Goal: Transaction & Acquisition: Purchase product/service

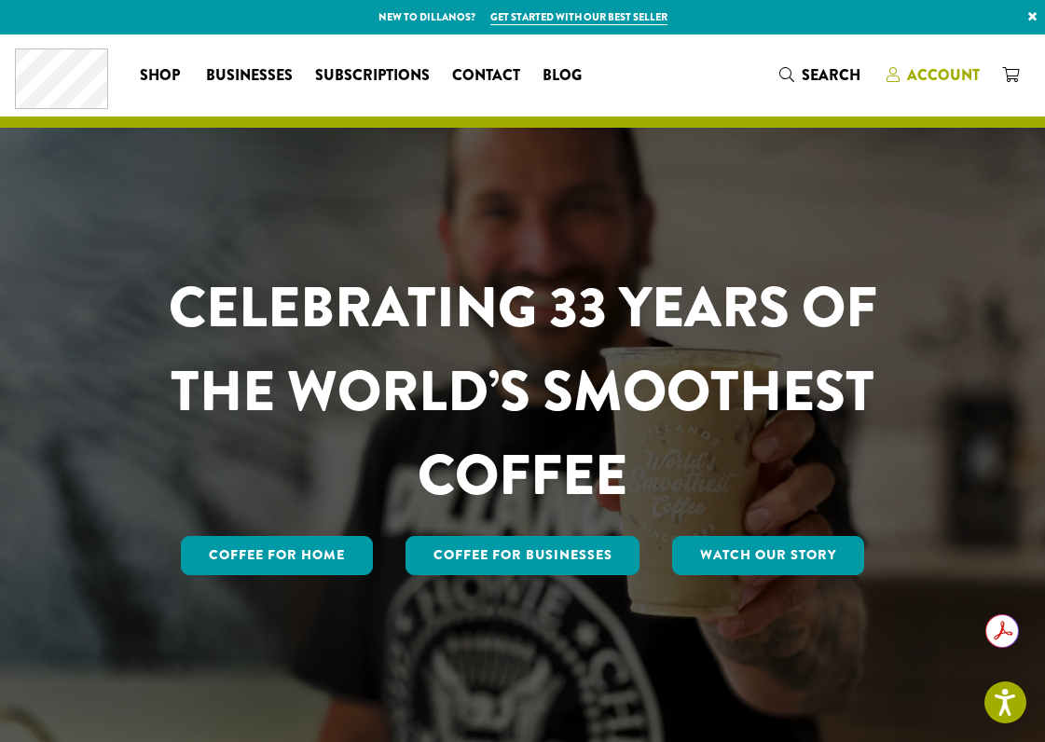
click at [935, 76] on span "Account" at bounding box center [943, 74] width 73 height 21
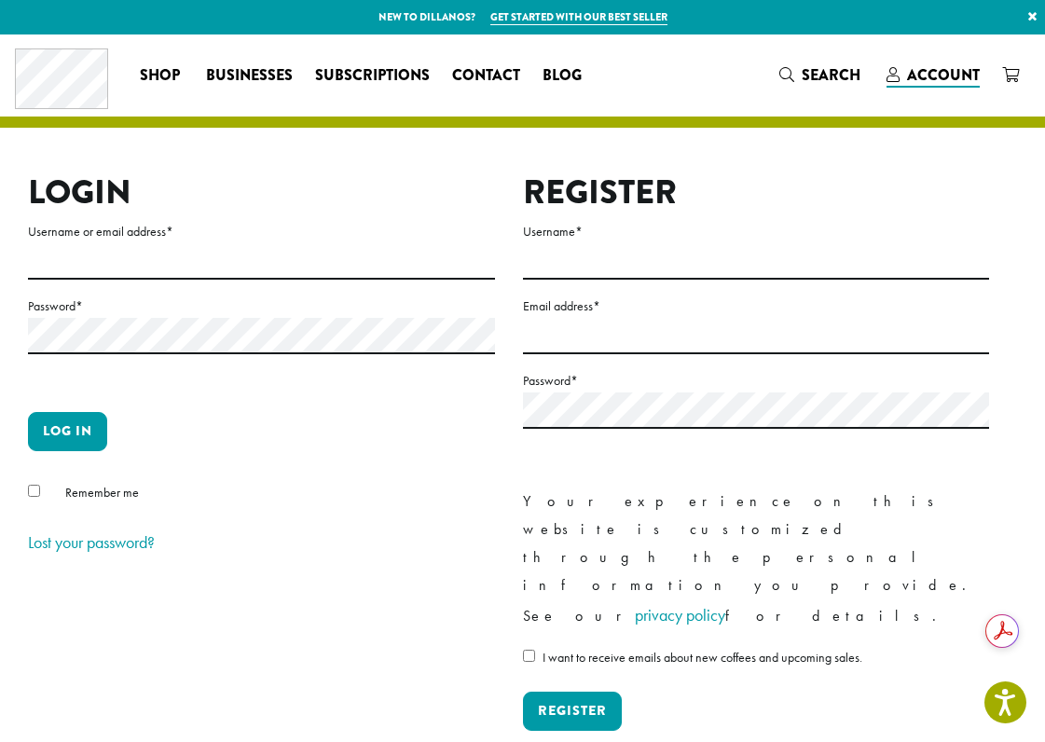
click at [122, 239] on label "Username or email address *" at bounding box center [261, 231] width 467 height 23
click at [122, 243] on input "Username or email address *" at bounding box center [261, 261] width 467 height 36
click at [76, 265] on input "Username or email address *" at bounding box center [261, 261] width 467 height 36
type input "**********"
click at [76, 417] on button "Log in" at bounding box center [67, 431] width 79 height 39
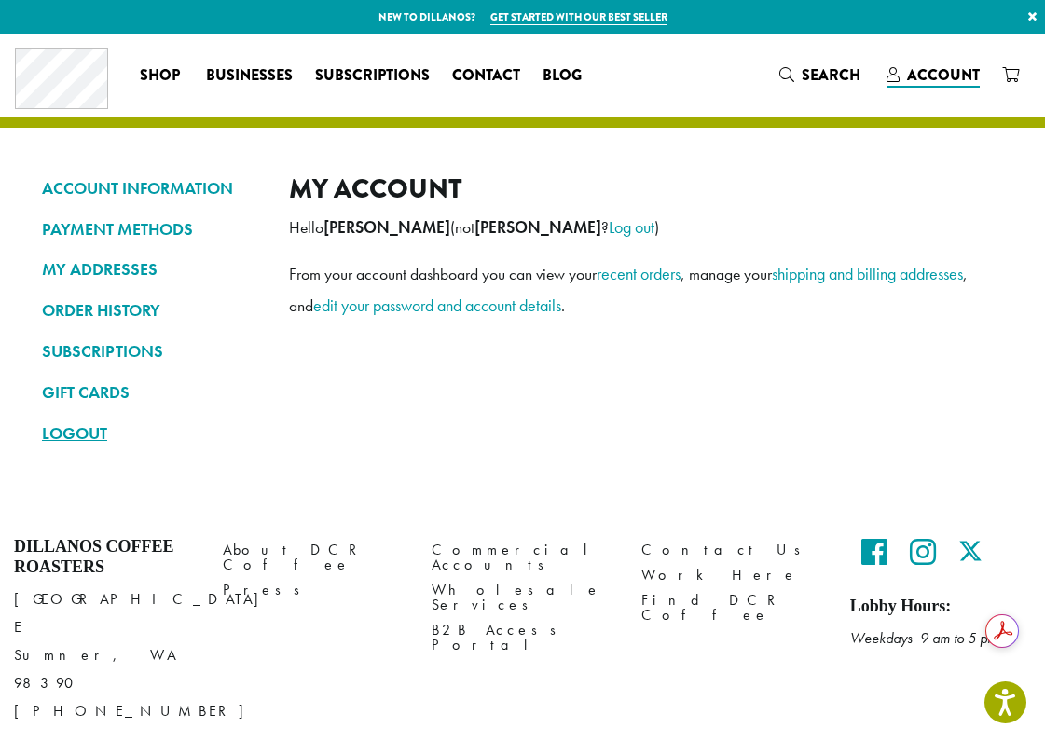
click at [61, 434] on link "LOGOUT" at bounding box center [151, 434] width 219 height 32
click at [918, 72] on span "Account" at bounding box center [943, 74] width 73 height 21
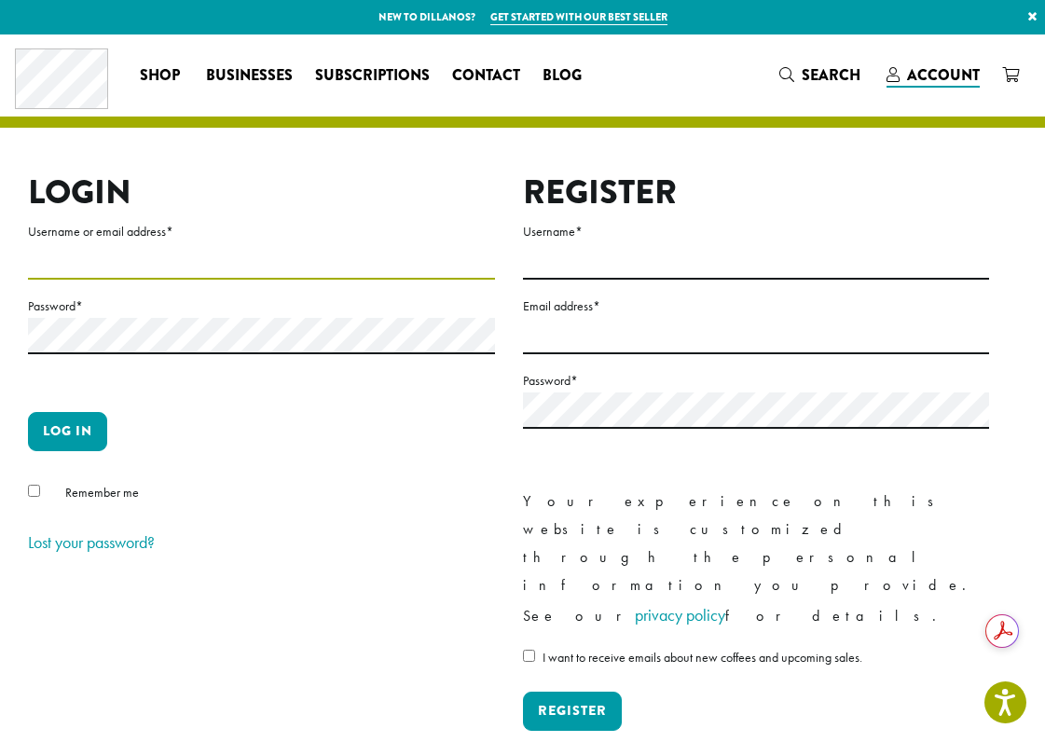
click at [107, 265] on input "Username or email address *" at bounding box center [261, 261] width 467 height 36
type input "**********"
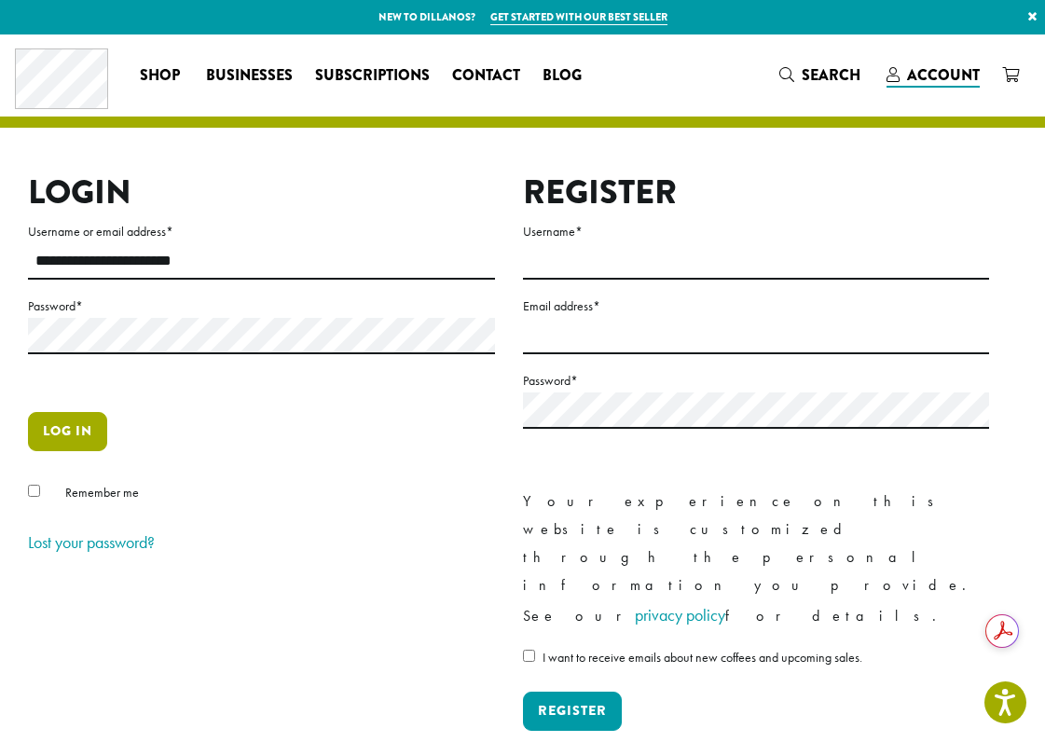
click at [73, 426] on button "Log in" at bounding box center [67, 431] width 79 height 39
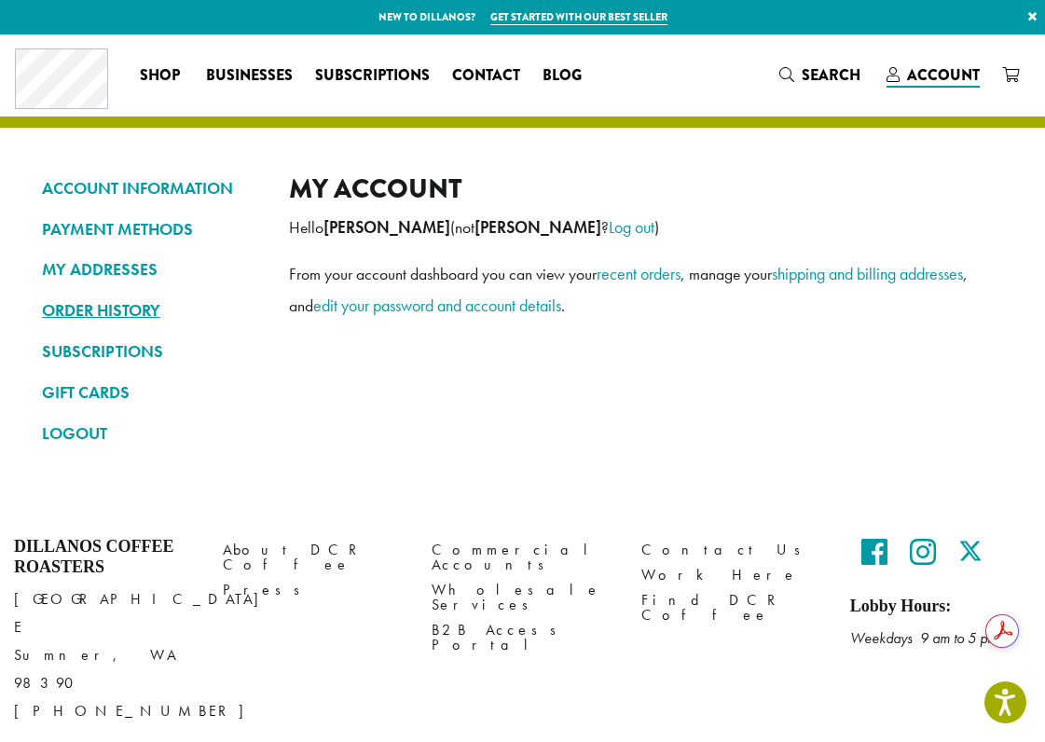
click at [139, 317] on link "ORDER HISTORY" at bounding box center [151, 311] width 219 height 32
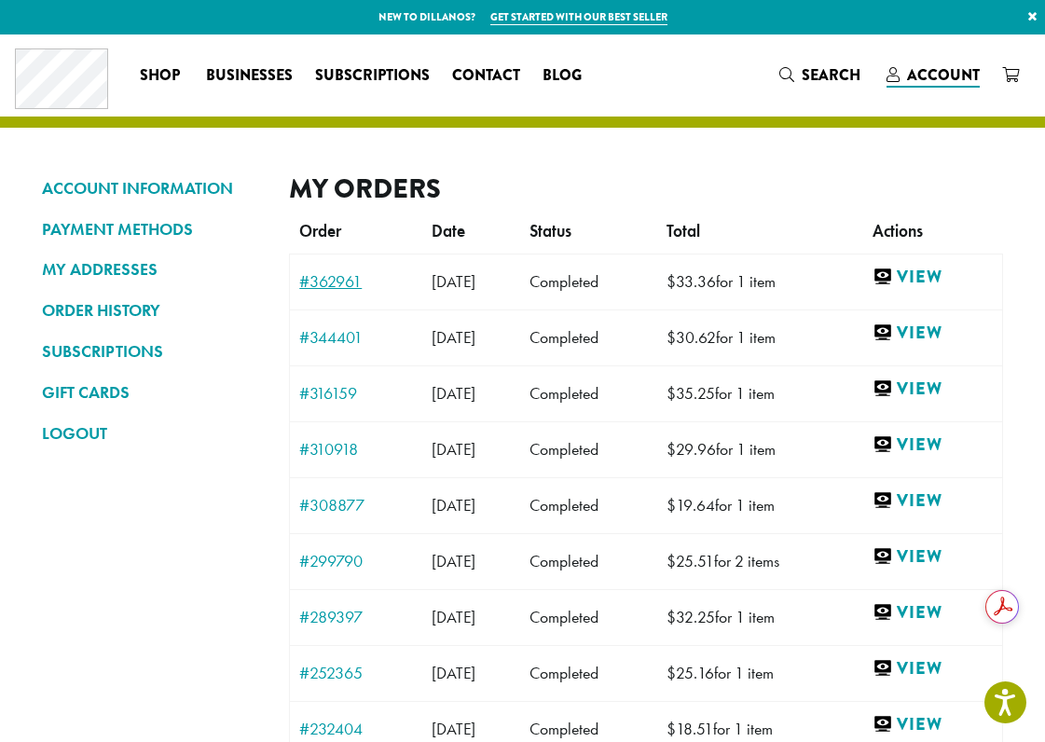
click at [348, 285] on link "#362961" at bounding box center [355, 281] width 113 height 17
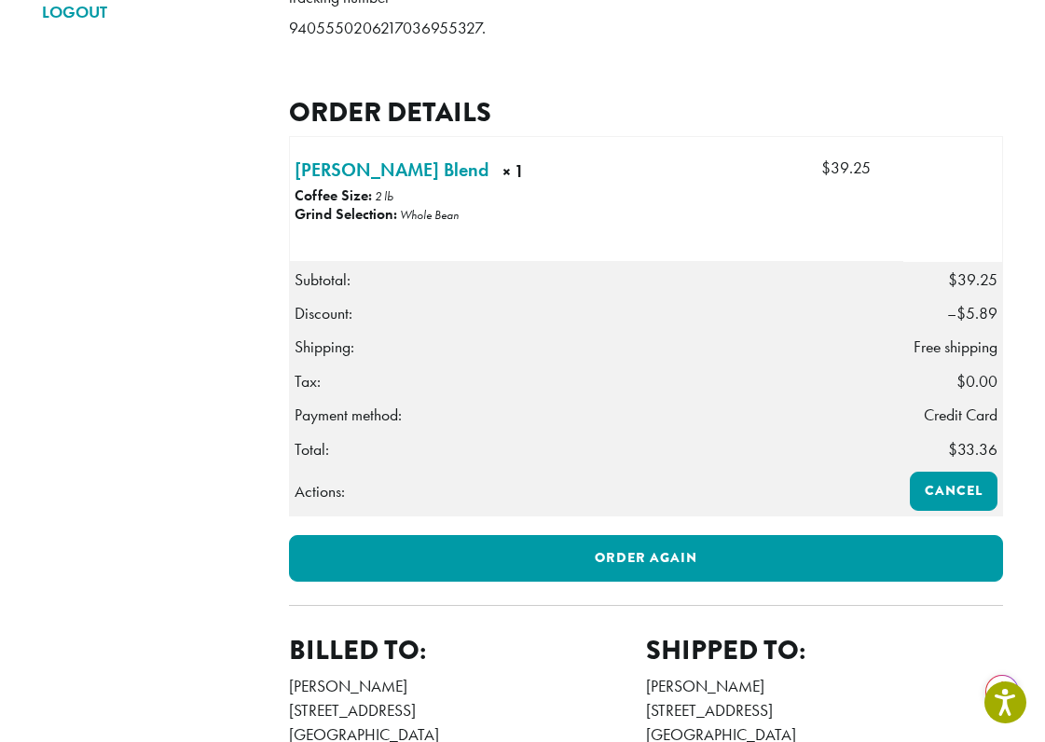
scroll to position [527, 0]
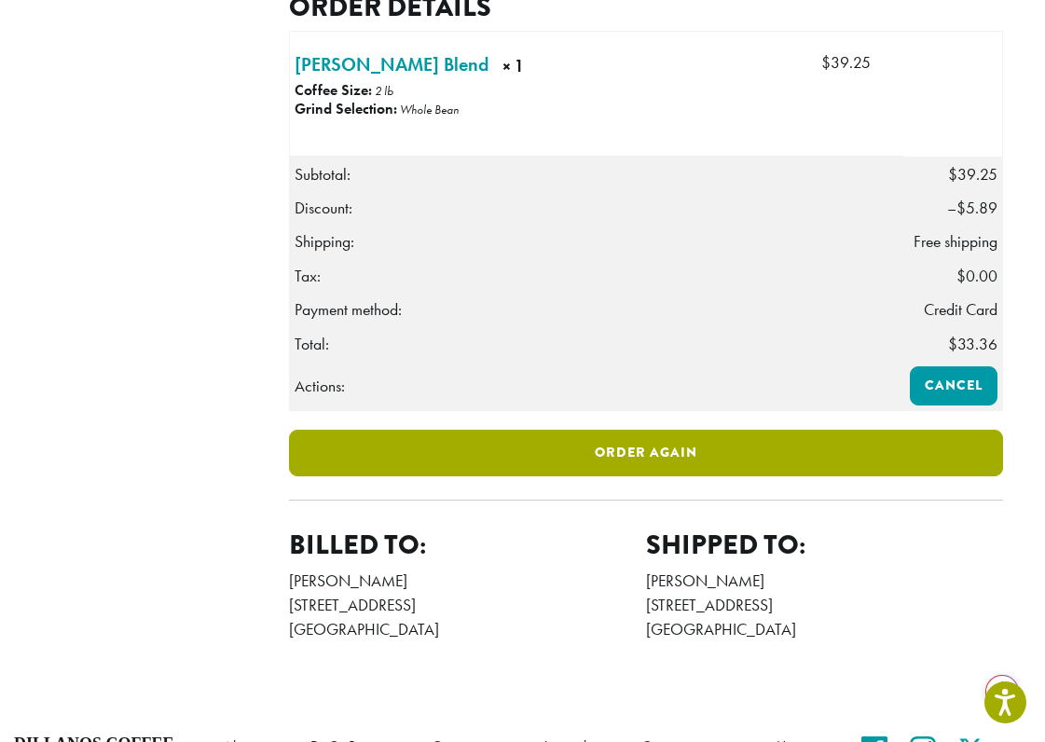
click at [718, 476] on link "Order again" at bounding box center [646, 453] width 714 height 47
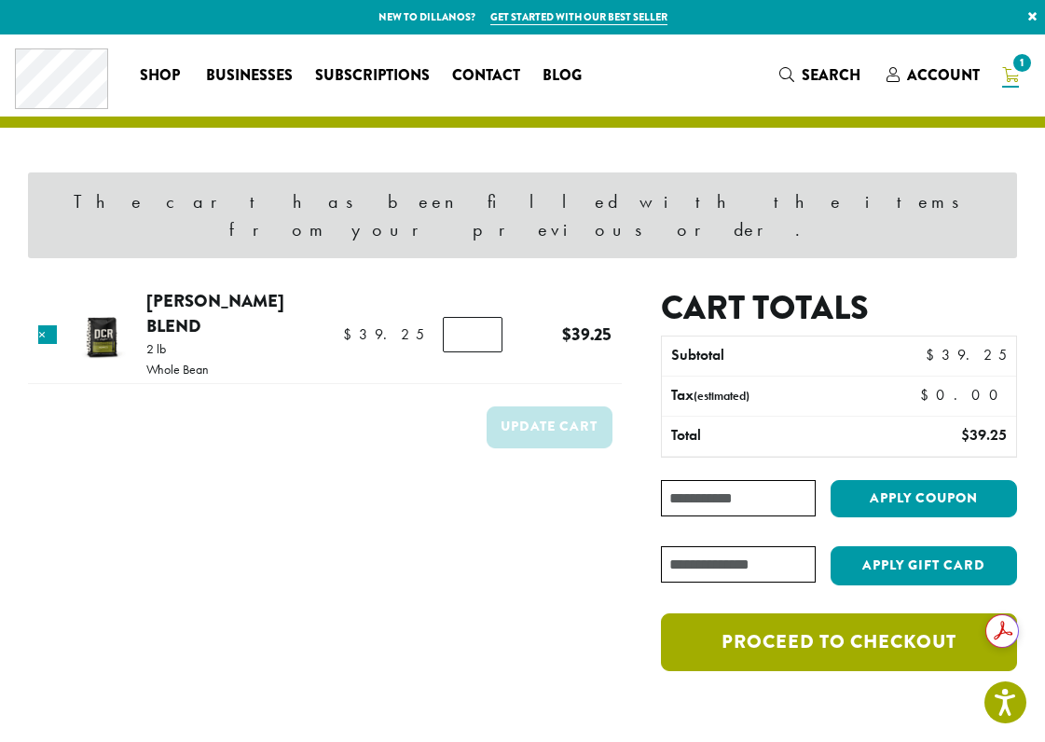
click at [684, 613] on link "Proceed to checkout" at bounding box center [839, 642] width 356 height 58
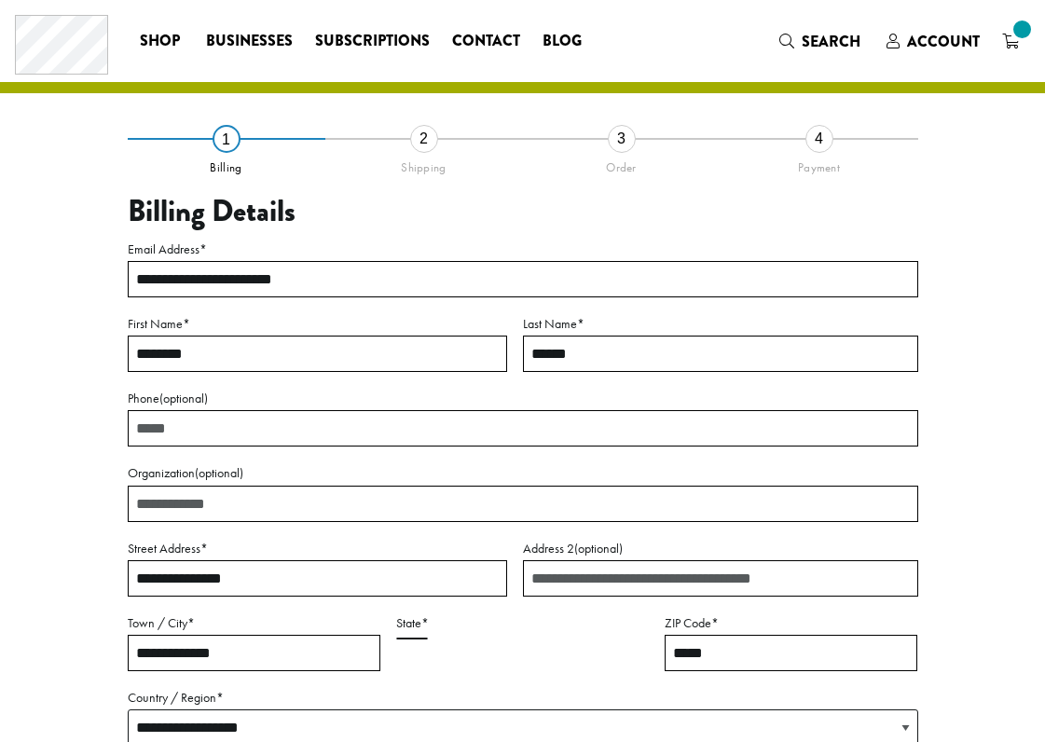
select select "**"
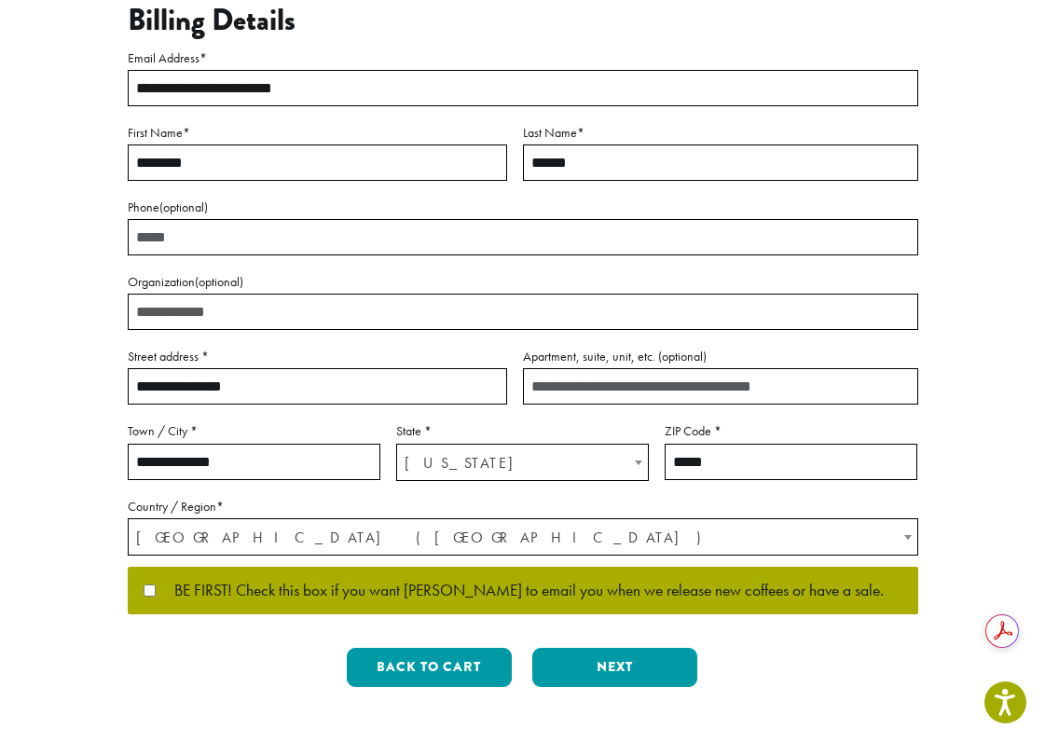
scroll to position [232, 0]
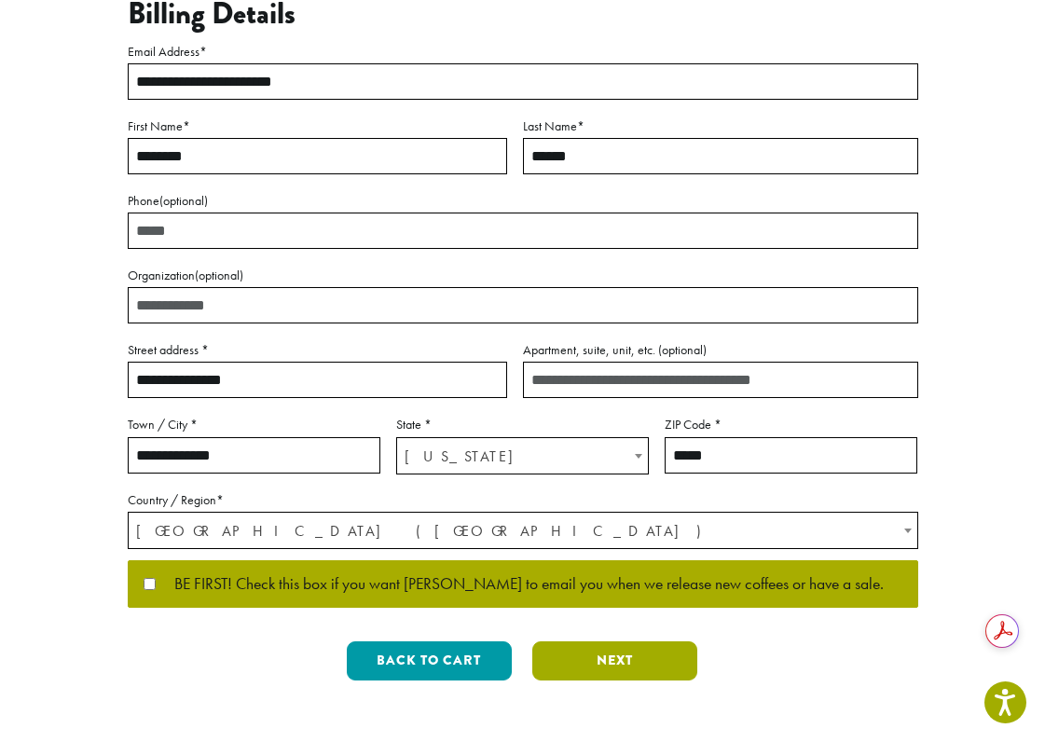
click at [601, 663] on button "Next" at bounding box center [614, 660] width 165 height 39
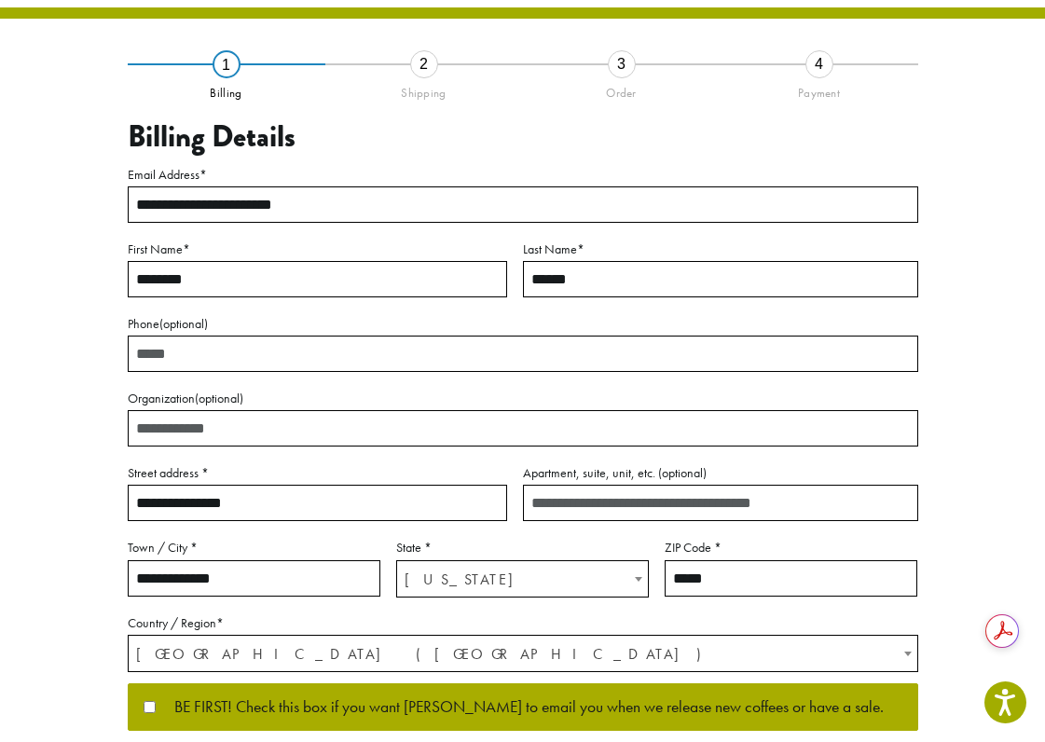
scroll to position [62, 0]
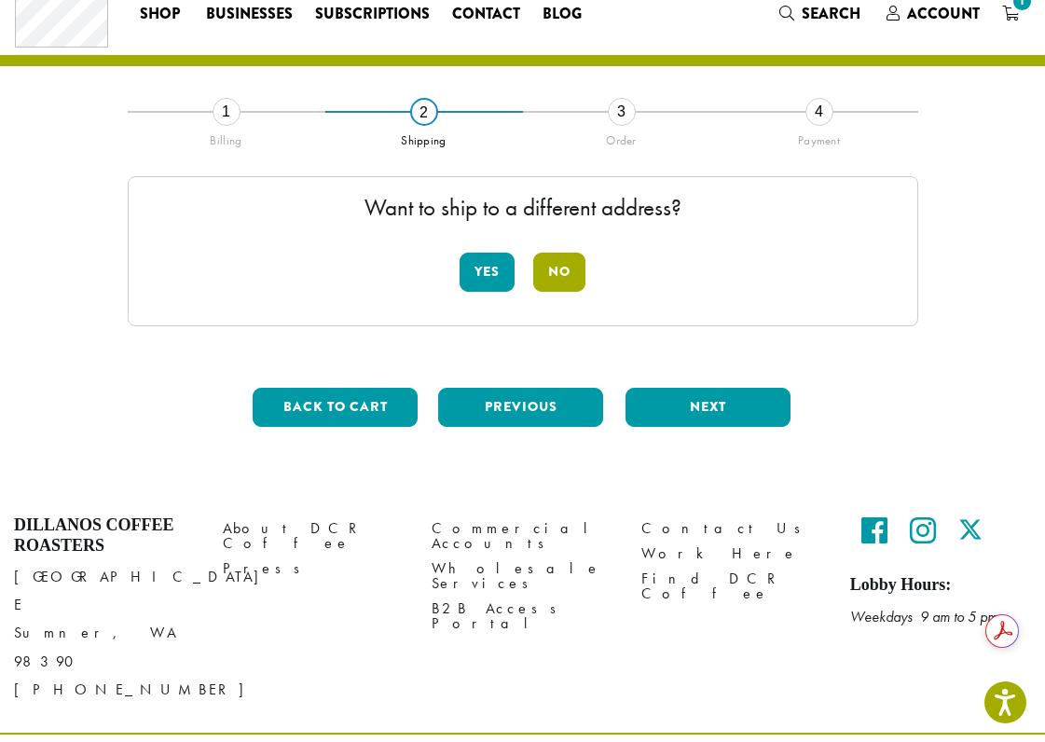
click at [557, 282] on button "No" at bounding box center [559, 272] width 52 height 39
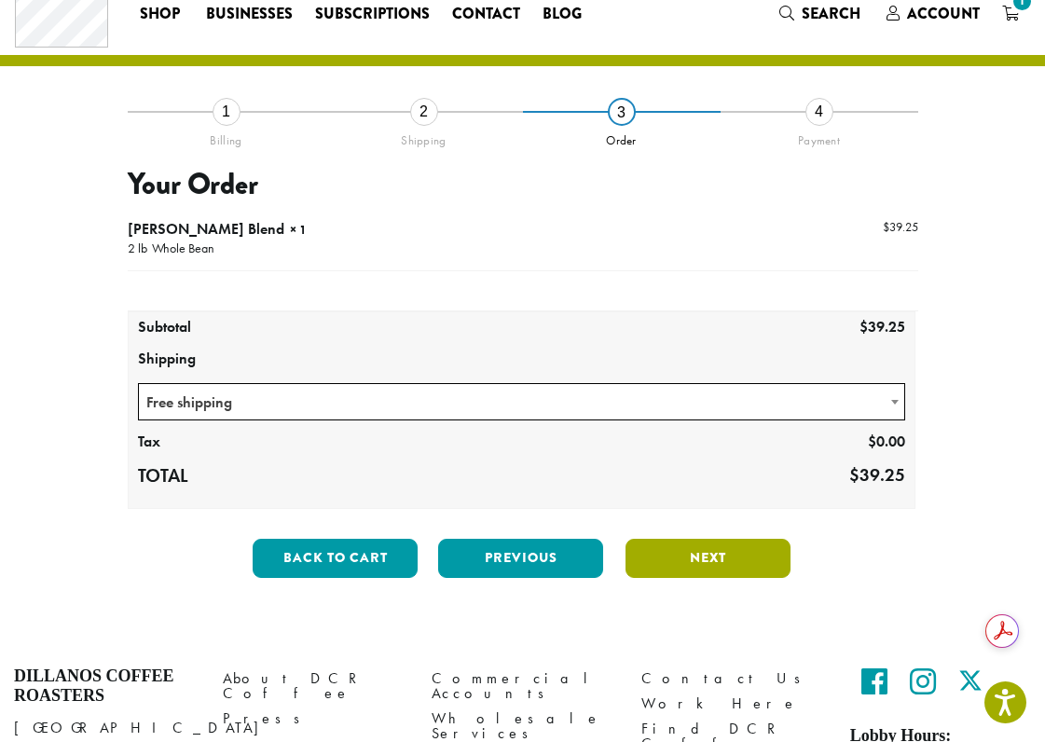
click at [661, 559] on button "Next" at bounding box center [707, 558] width 165 height 39
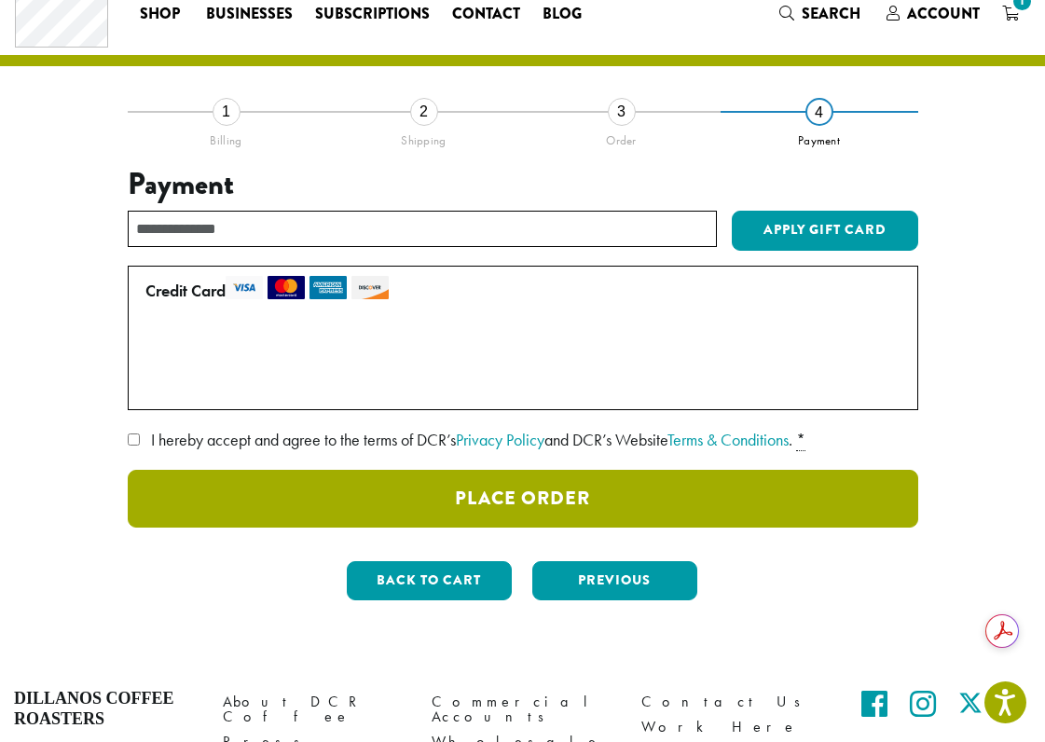
click at [188, 505] on button "Place Order" at bounding box center [523, 499] width 790 height 58
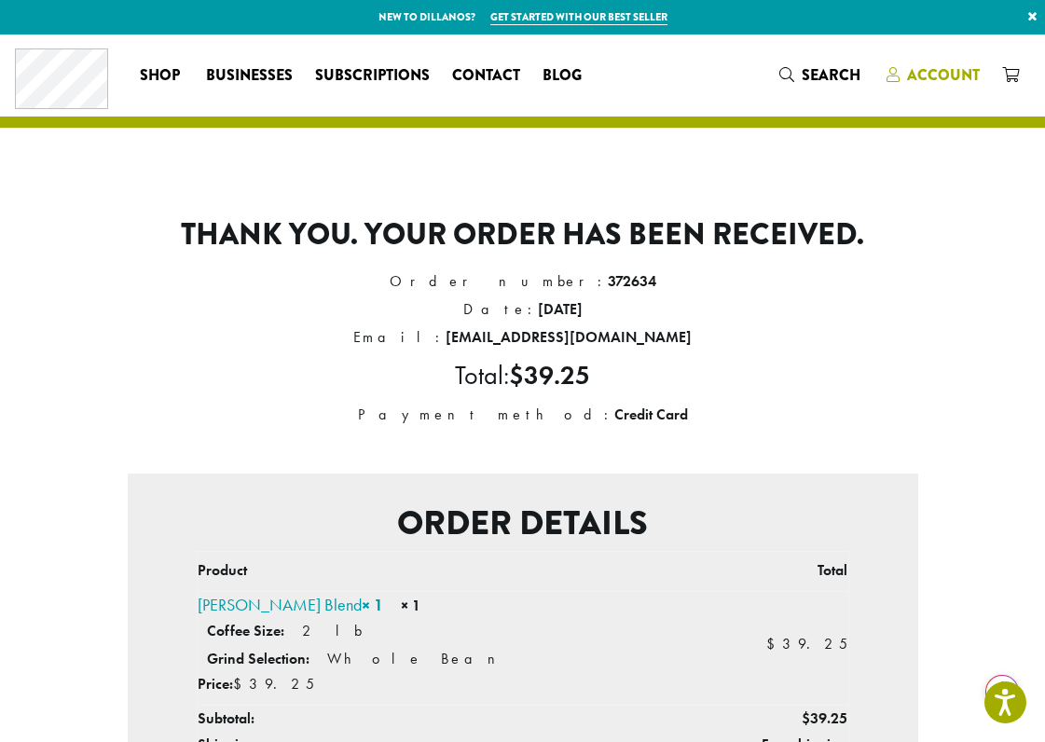
click at [955, 74] on span "Account" at bounding box center [943, 74] width 73 height 21
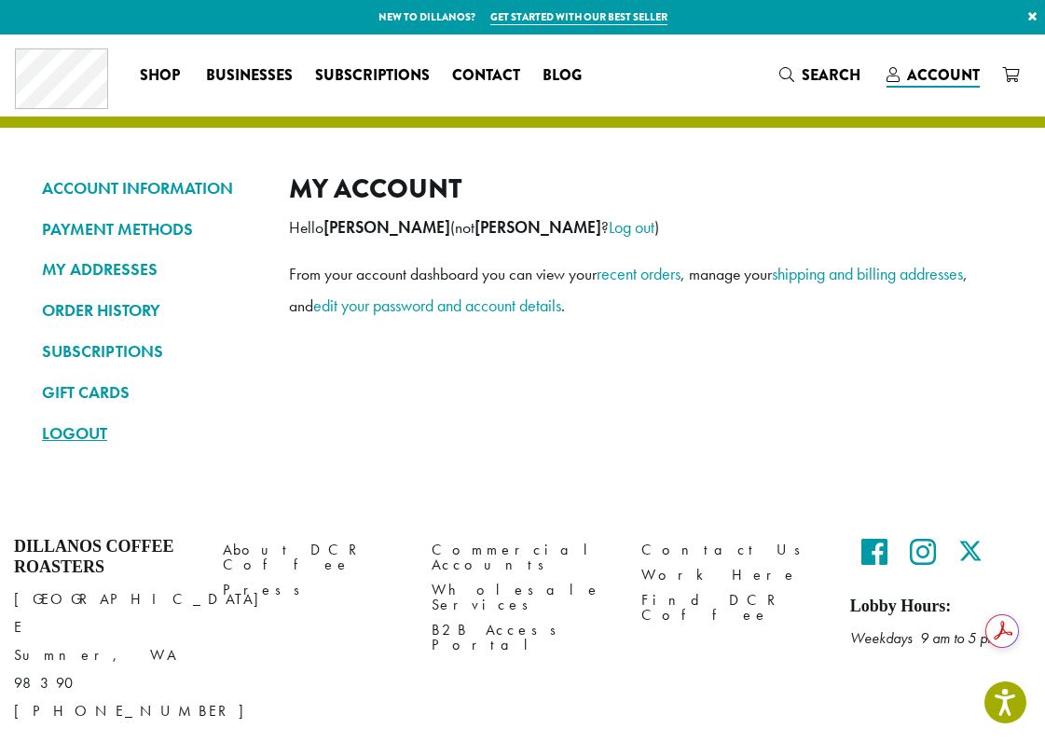
click at [96, 434] on link "LOGOUT" at bounding box center [151, 434] width 219 height 32
